Goal: Information Seeking & Learning: Find specific page/section

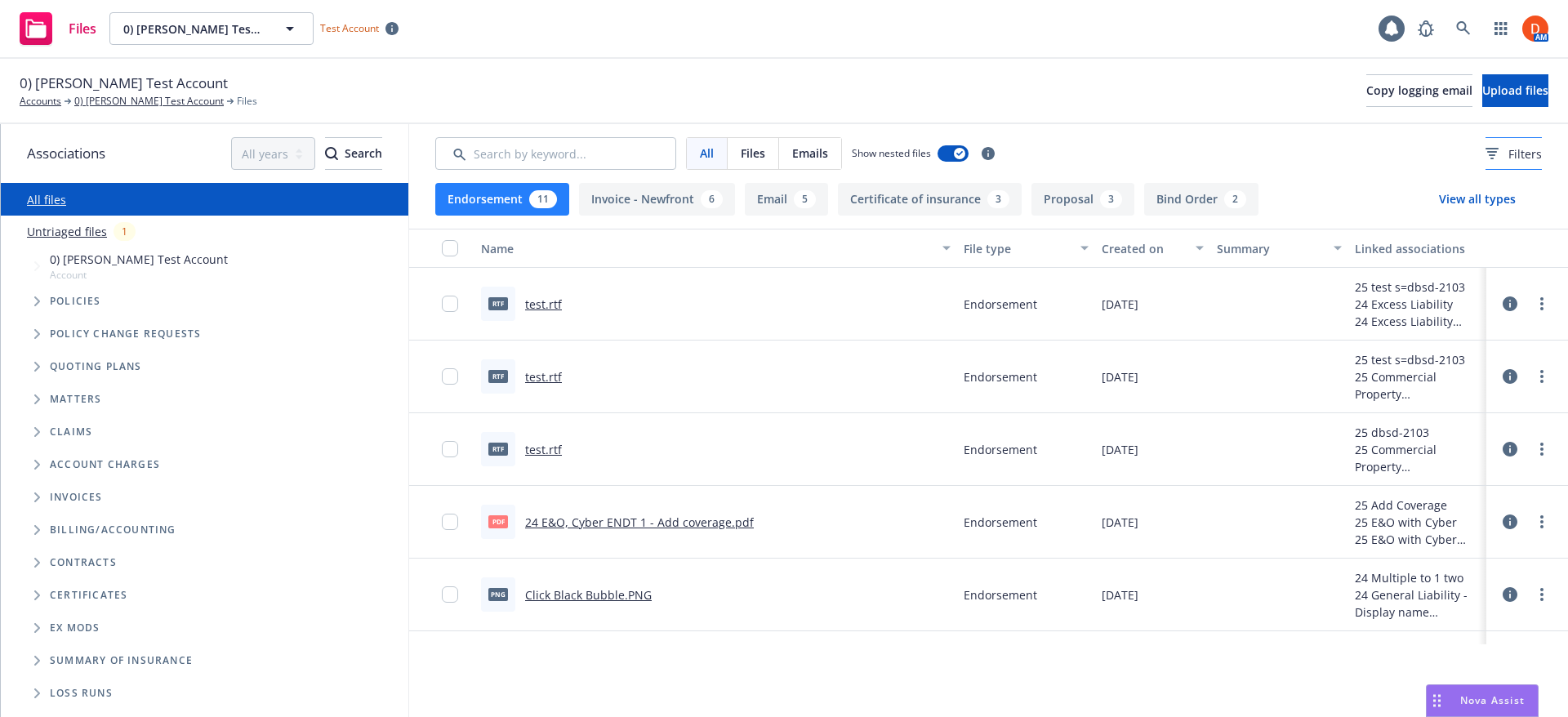
click at [1508, 154] on span "Filters" at bounding box center [1525, 154] width 33 height 17
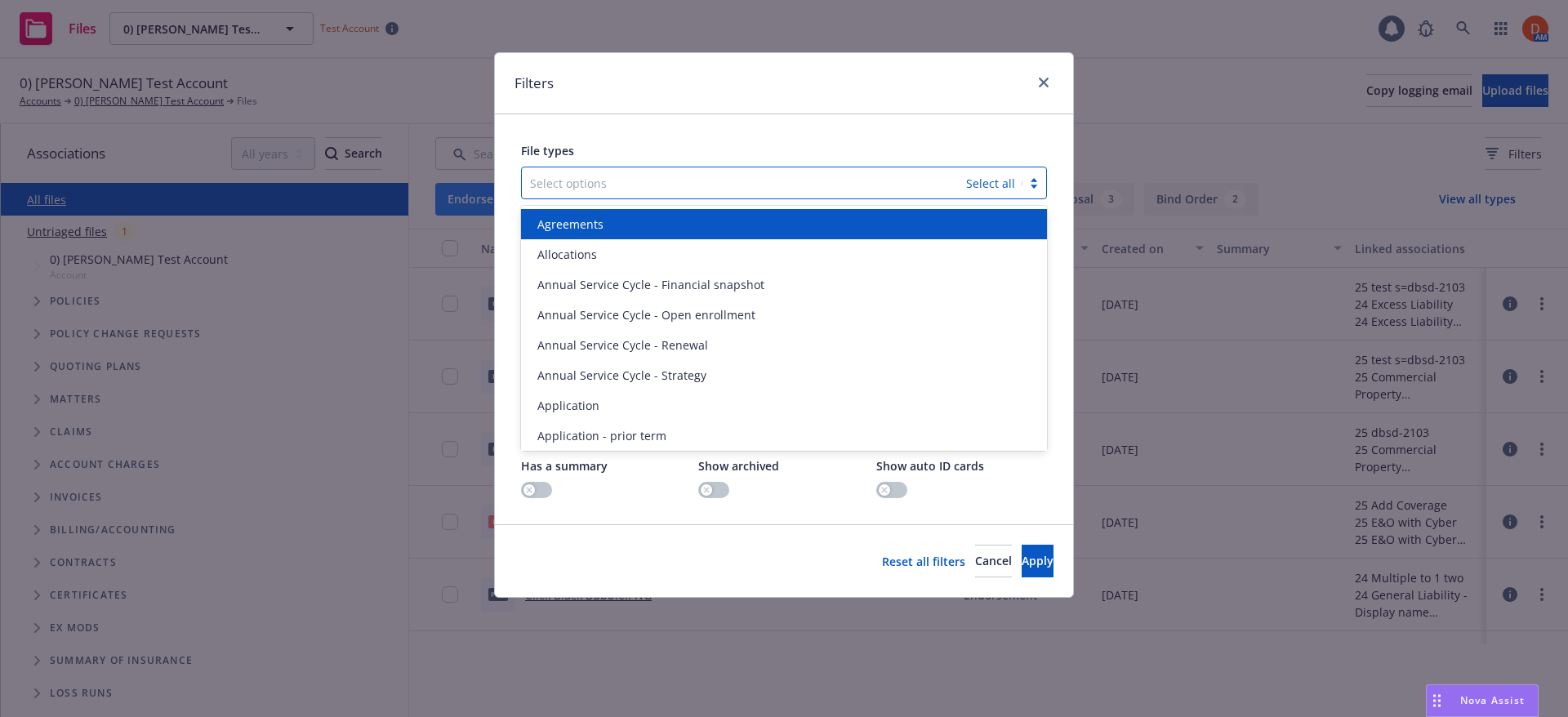
click at [976, 199] on div "Select options Select all" at bounding box center [784, 183] width 526 height 33
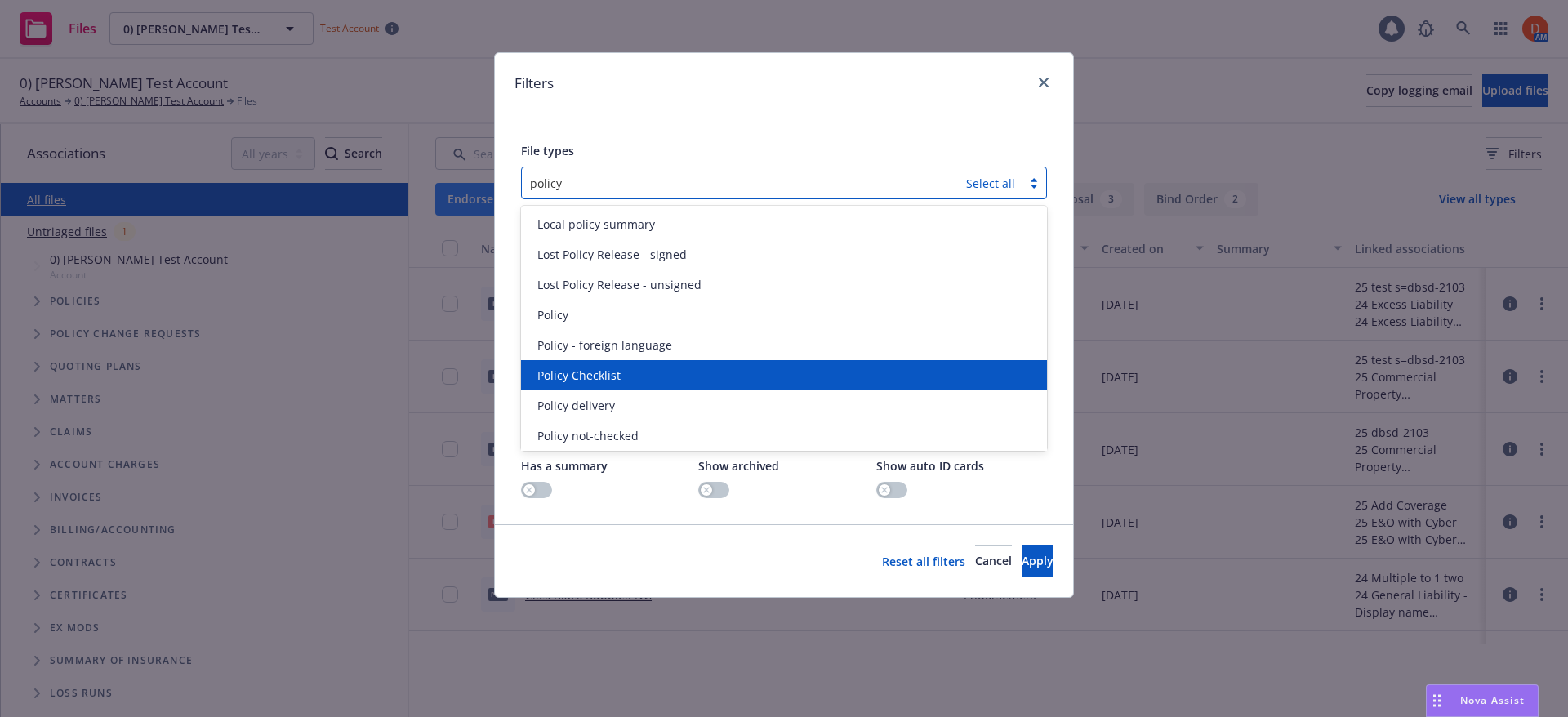
type input "policy"
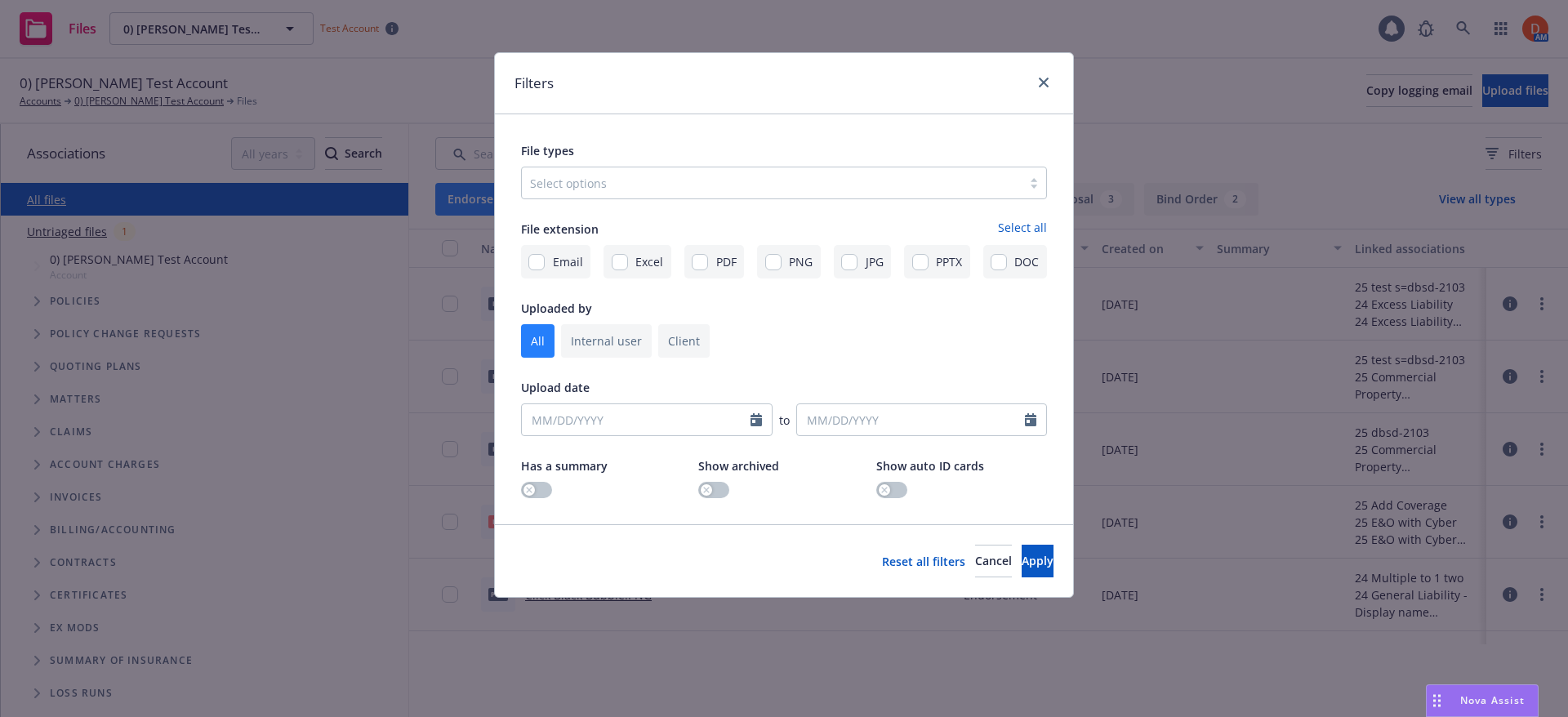
click at [826, 189] on div at bounding box center [772, 183] width 483 height 20
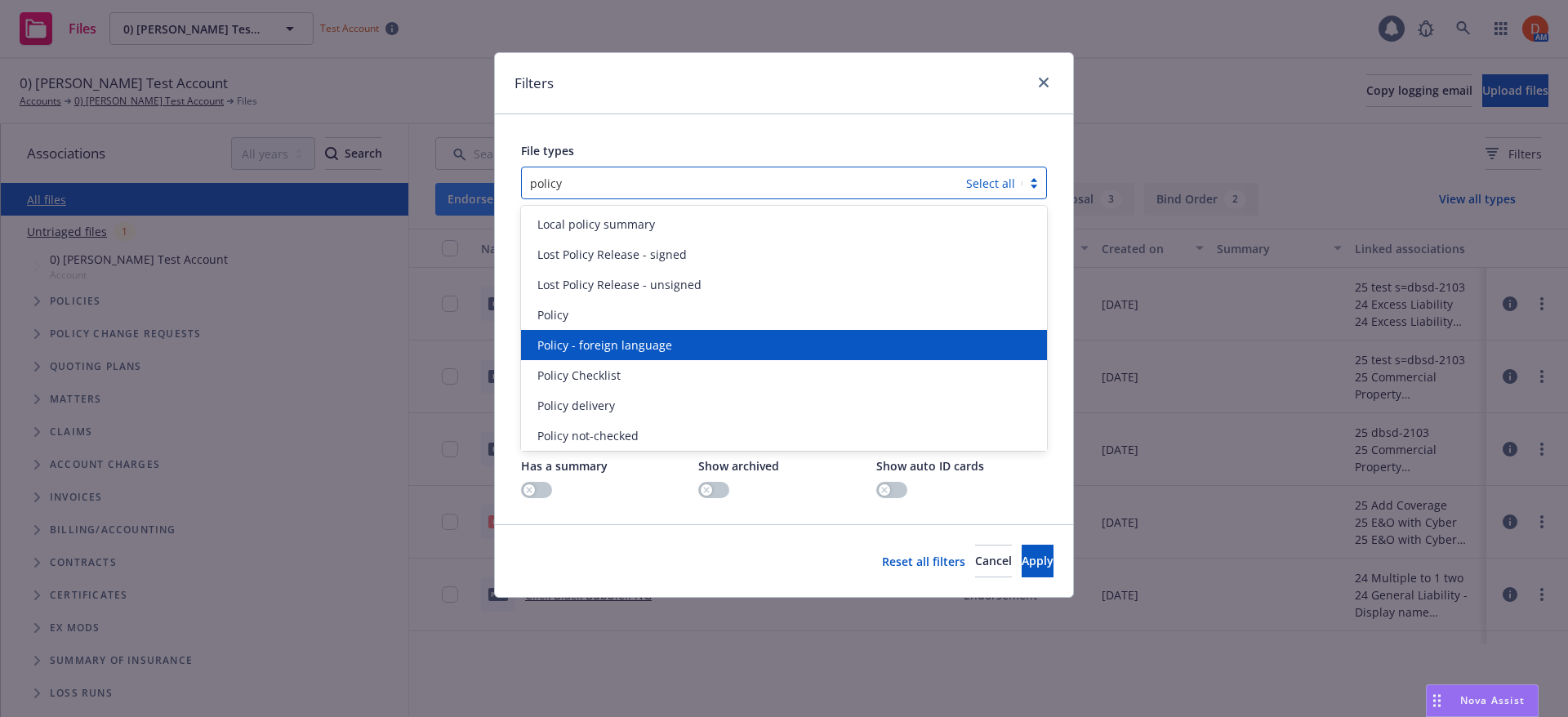
type input "policy"
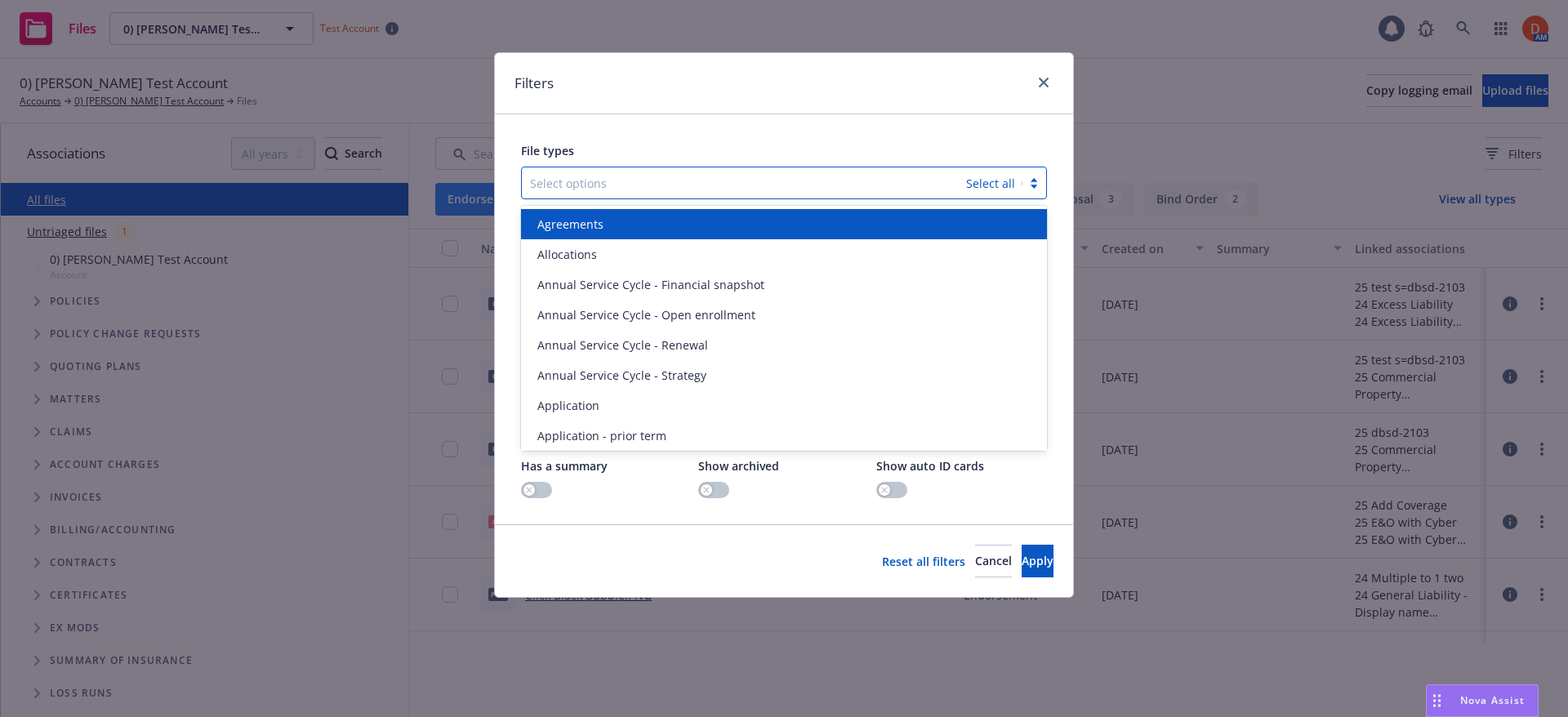
click at [900, 187] on div at bounding box center [744, 183] width 428 height 20
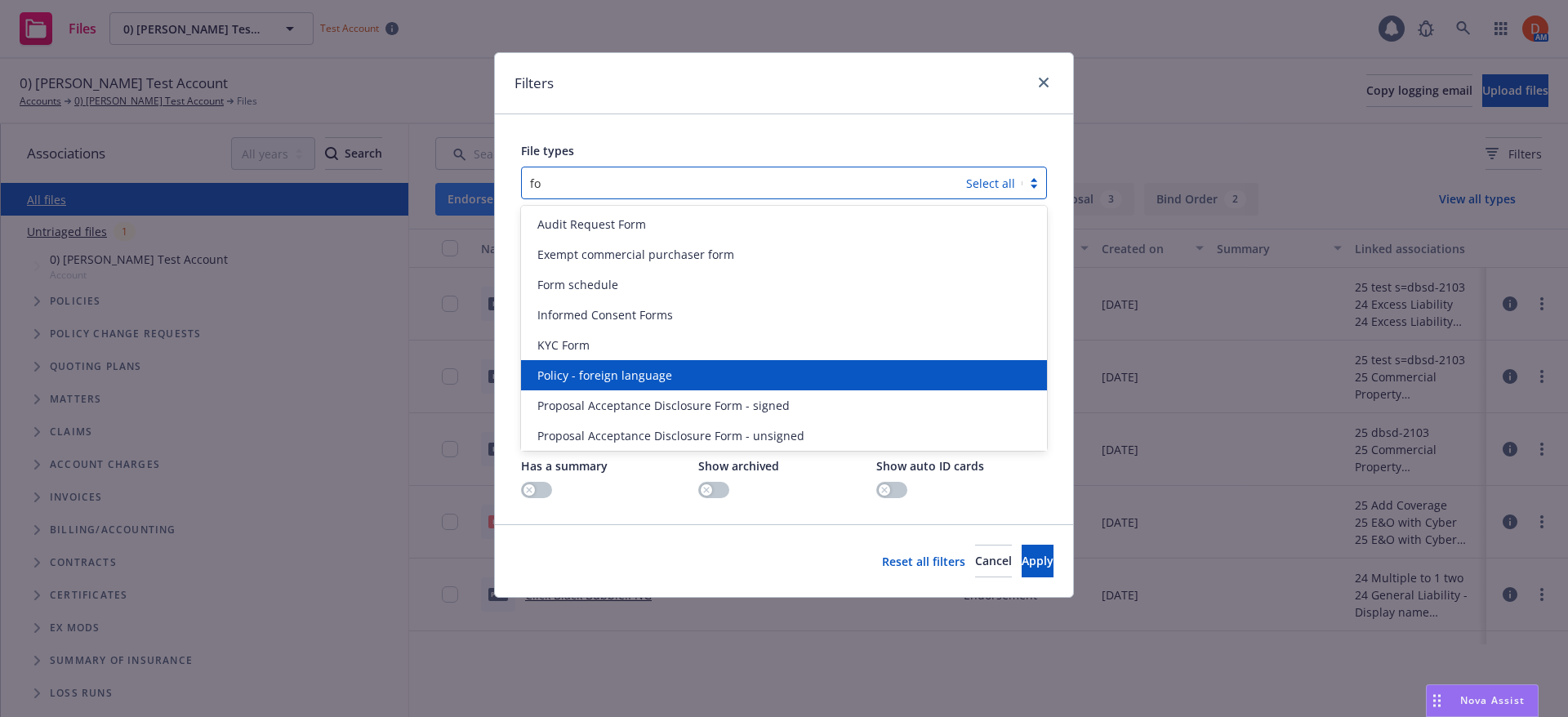
type input "f"
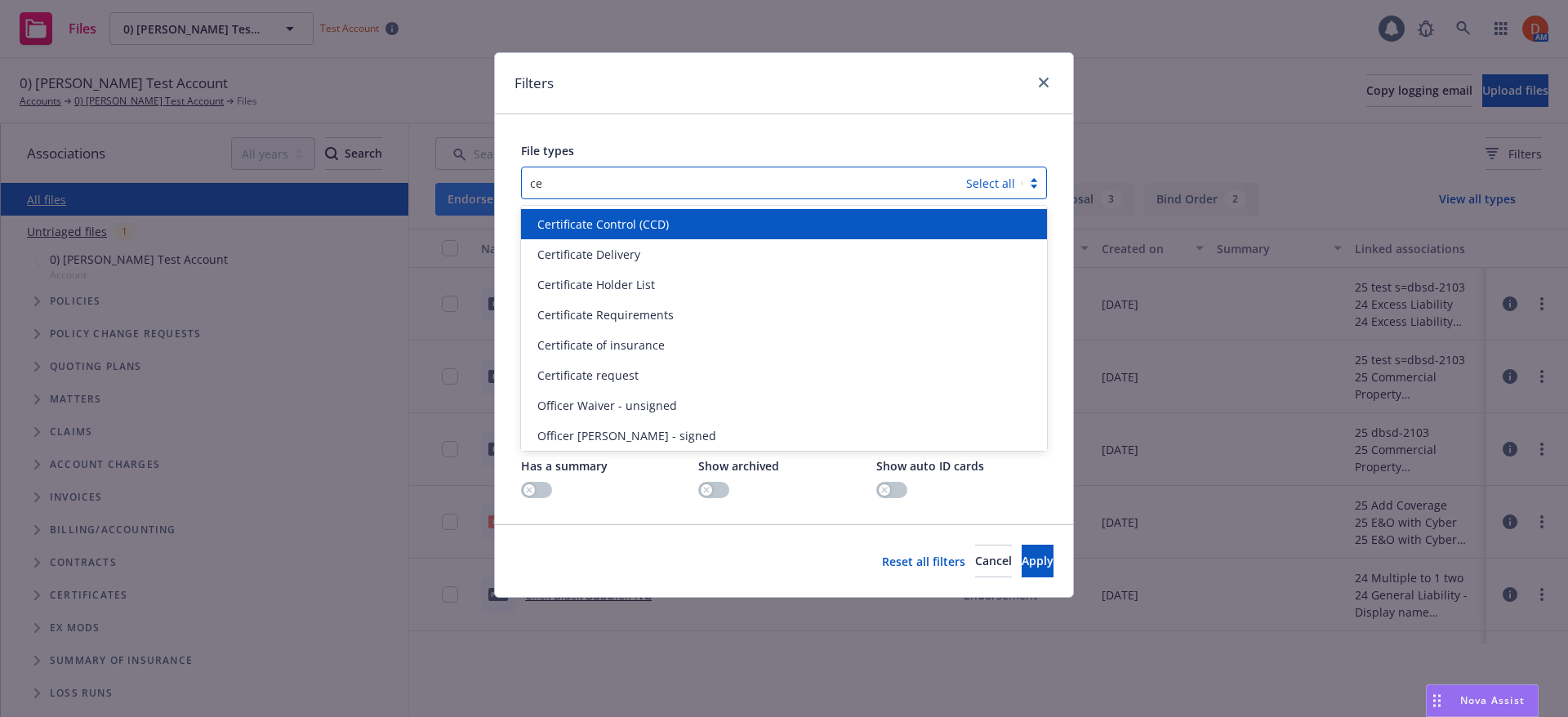
type input "c"
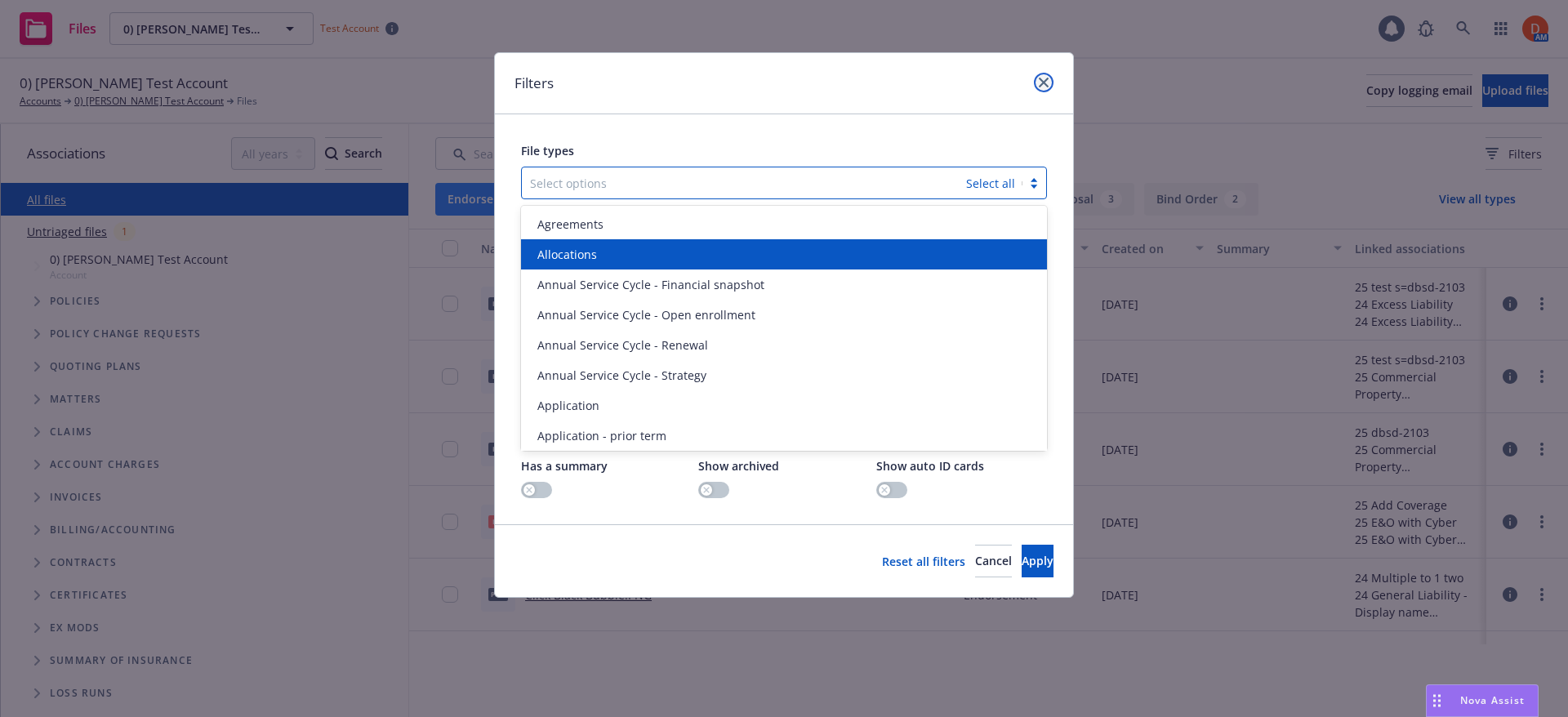
click at [1041, 75] on link "close" at bounding box center [1044, 82] width 20 height 20
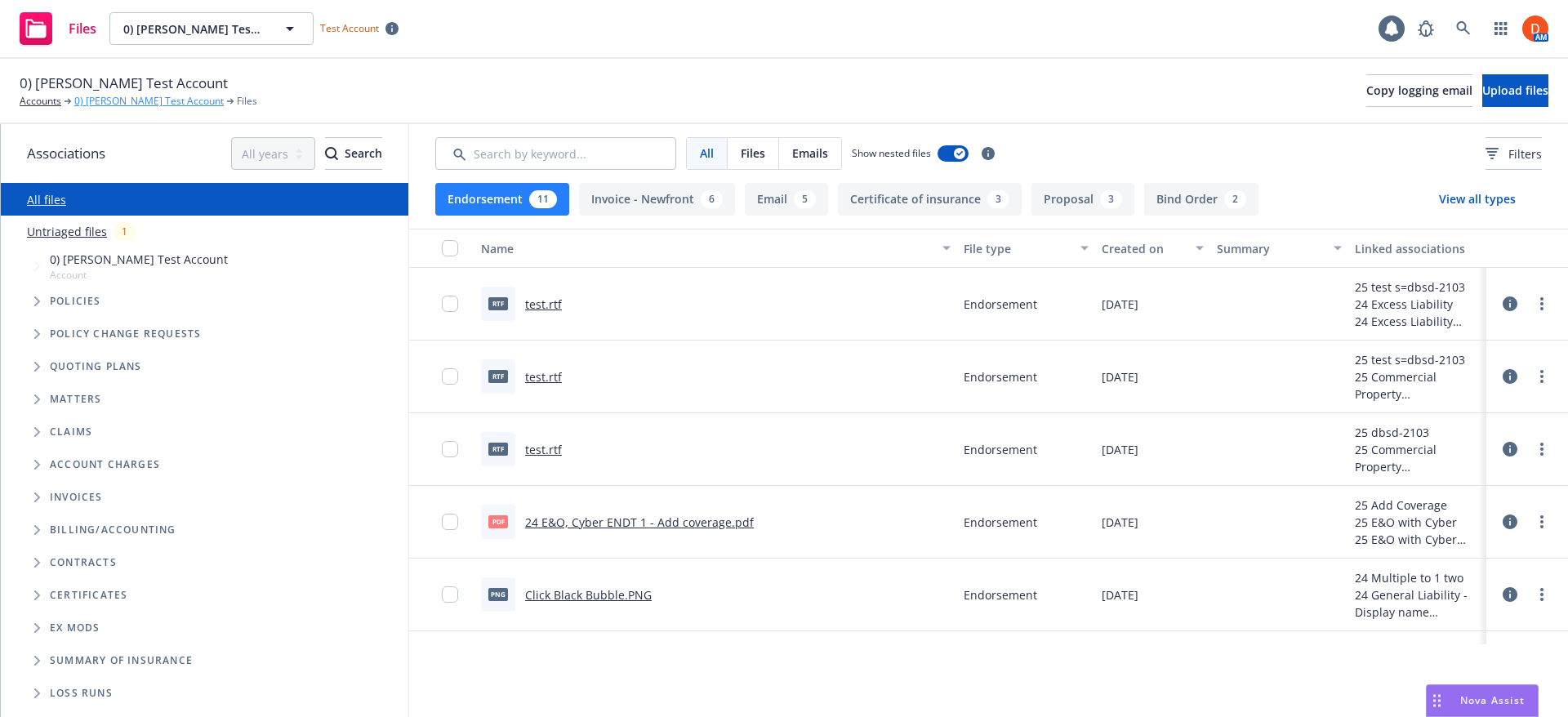
click at [83, 99] on link "0) [PERSON_NAME] Test Account" at bounding box center [149, 101] width 149 height 15
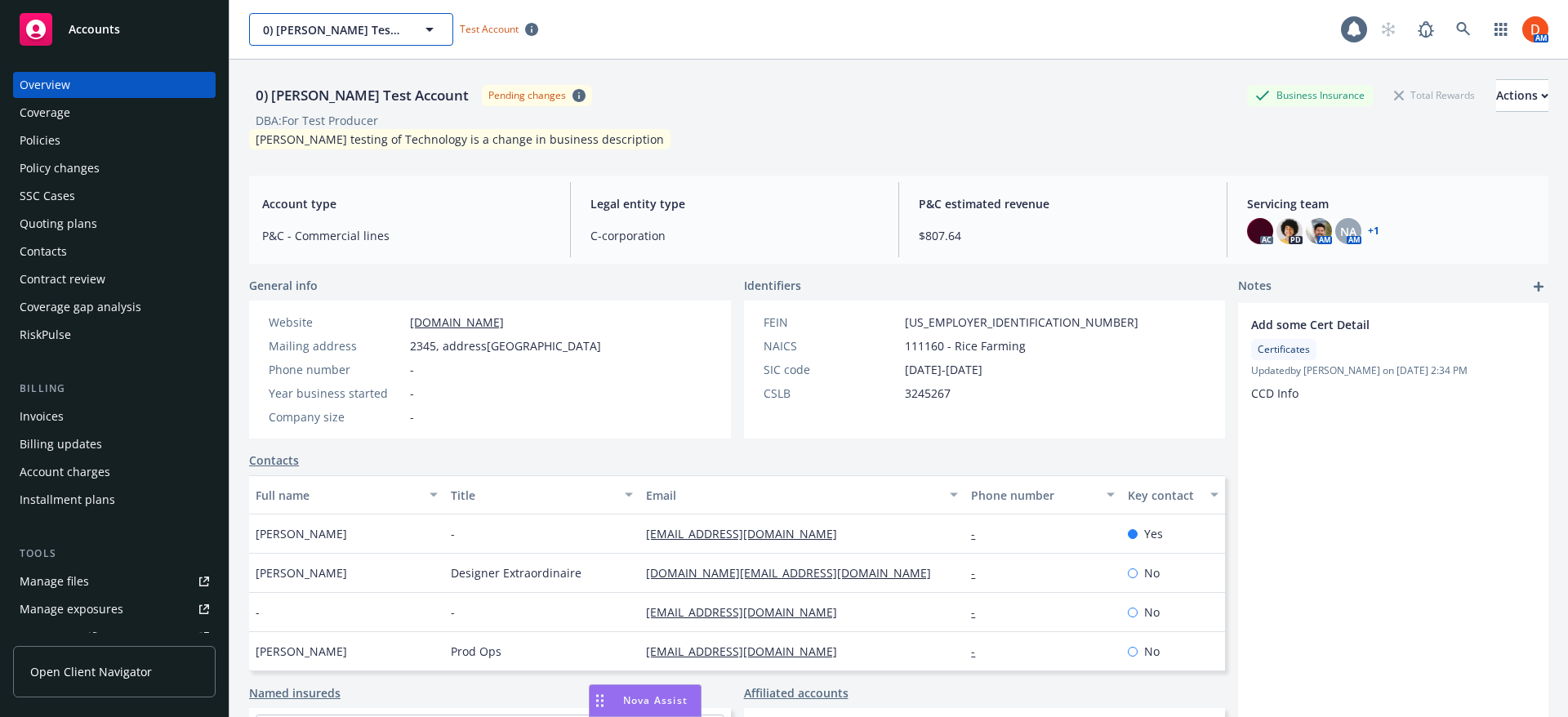
click at [425, 21] on icon "button" at bounding box center [430, 29] width 20 height 20
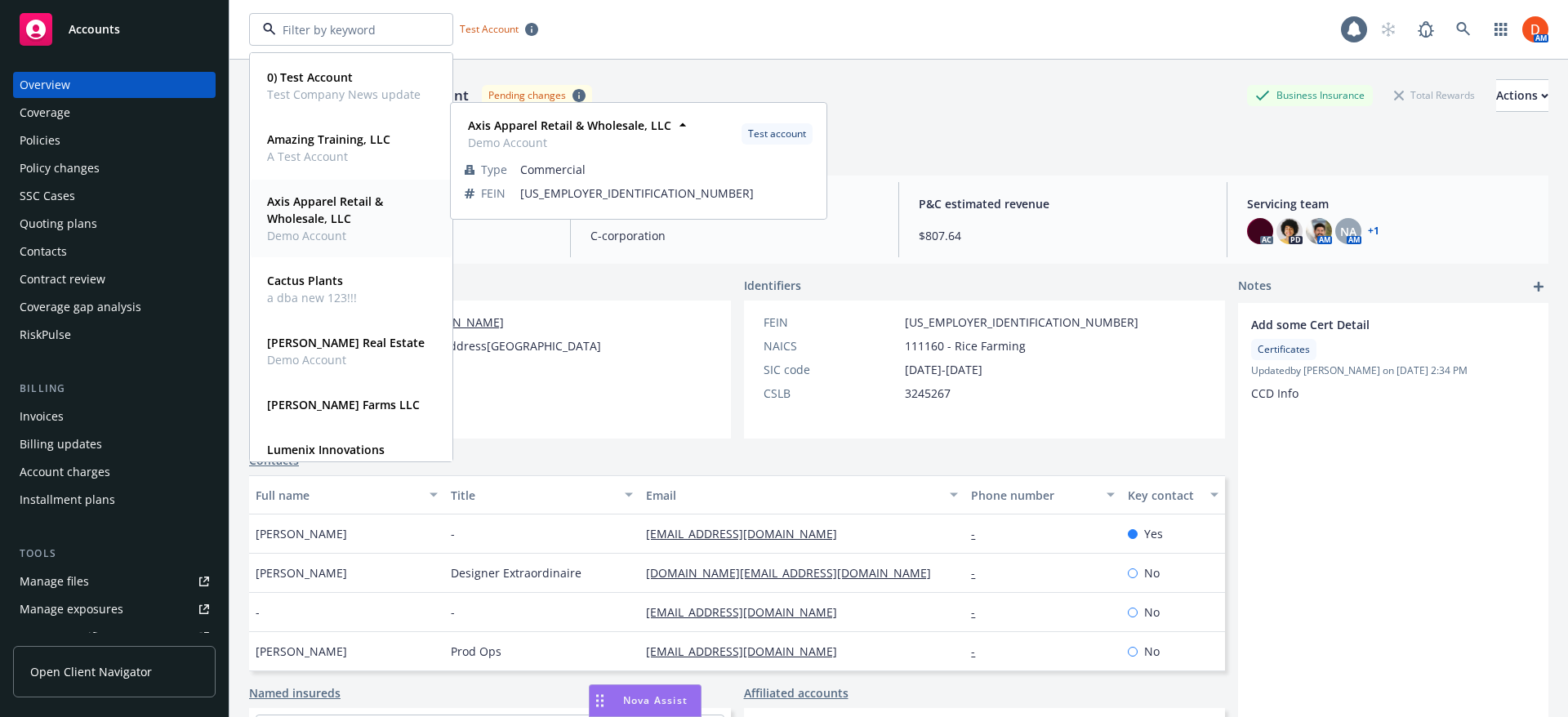
scroll to position [245, 0]
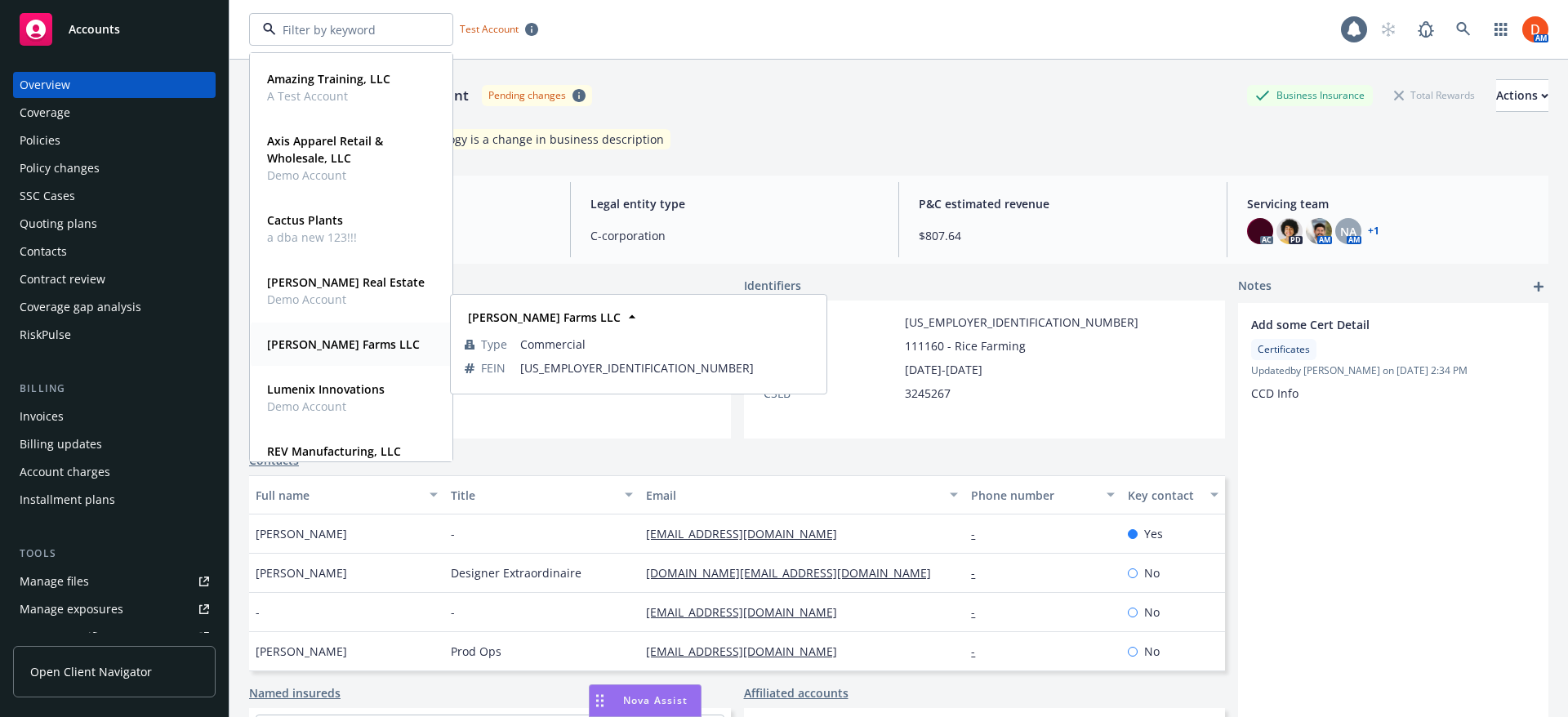
click at [362, 350] on div "[PERSON_NAME] Farms LLC" at bounding box center [341, 344] width 163 height 24
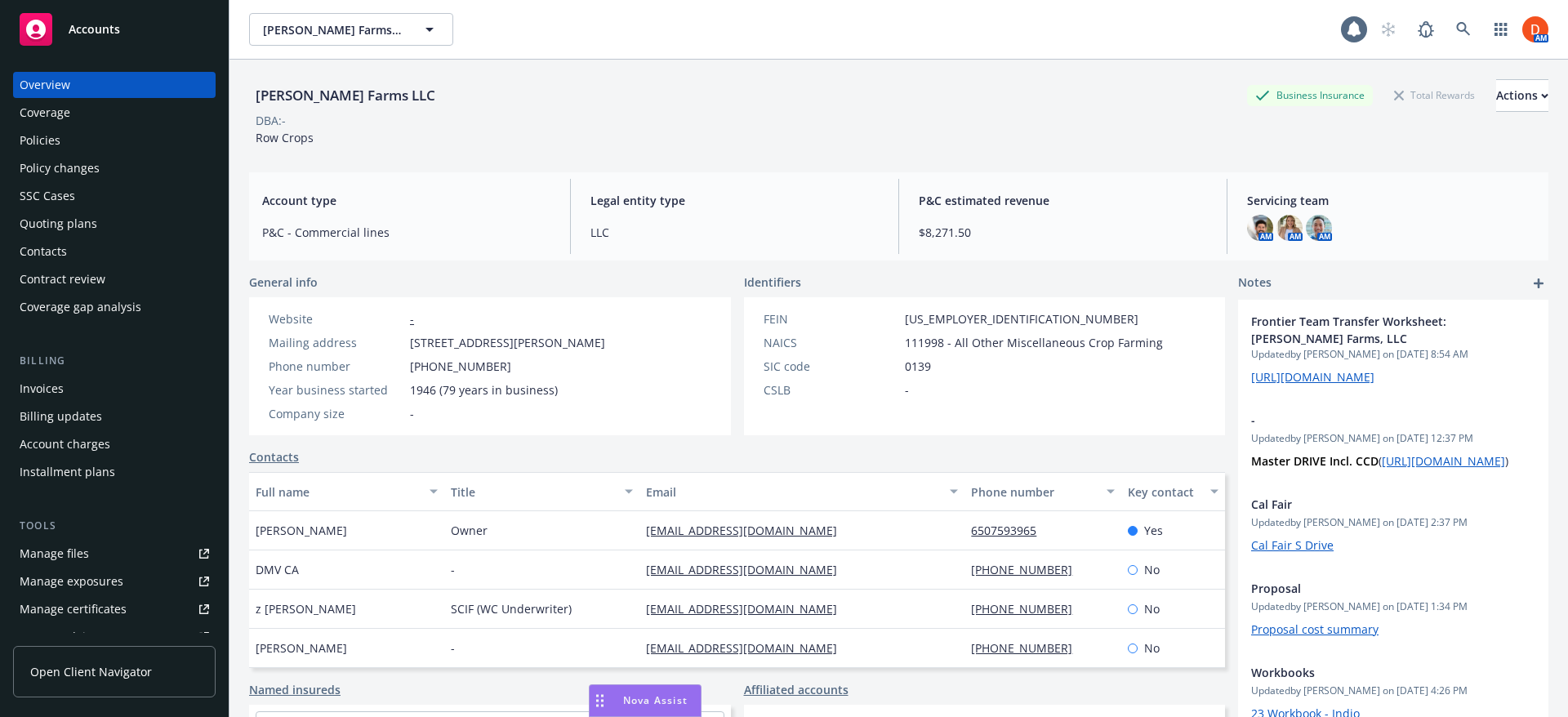
click at [130, 140] on div "Policies" at bounding box center [114, 140] width 189 height 26
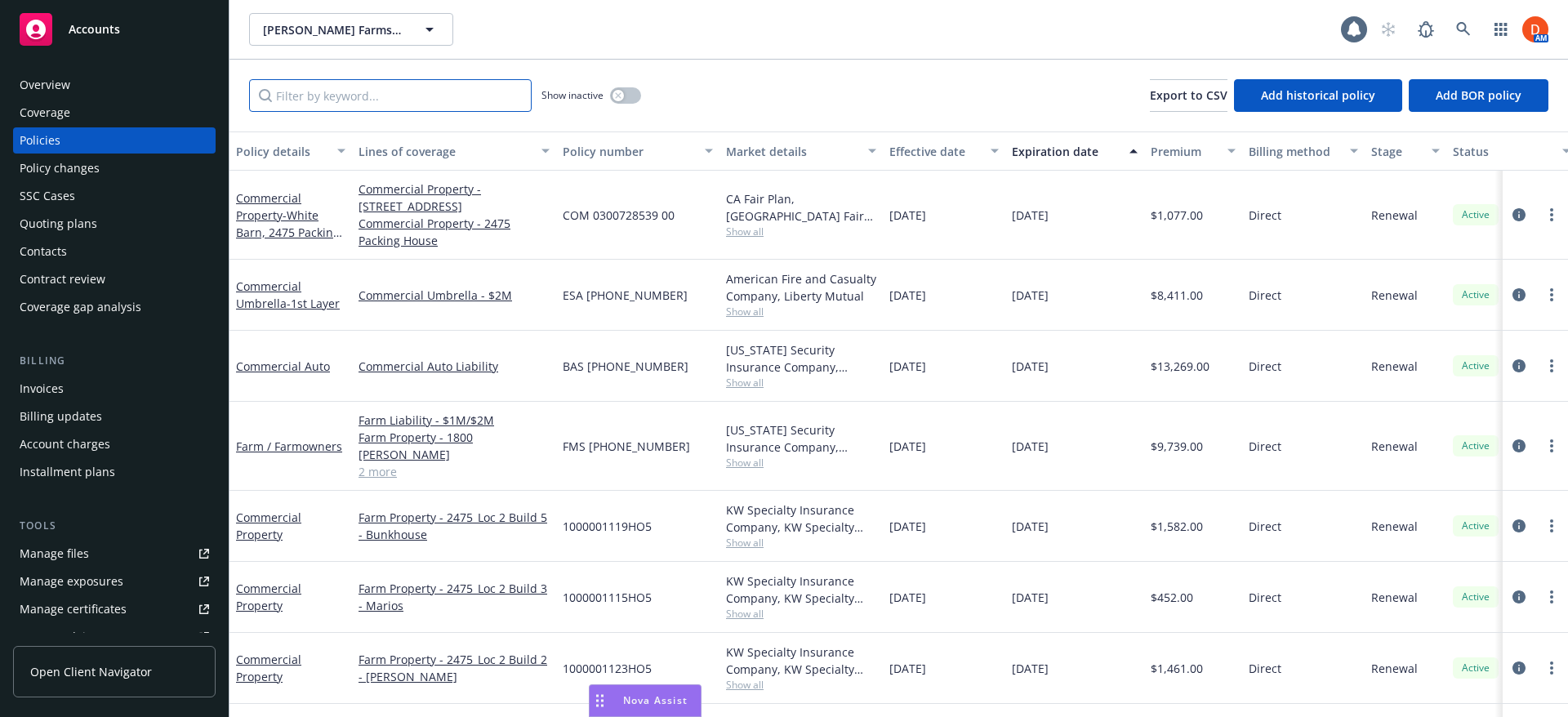
click at [362, 105] on input "Filter by keyword..." at bounding box center [390, 96] width 283 height 33
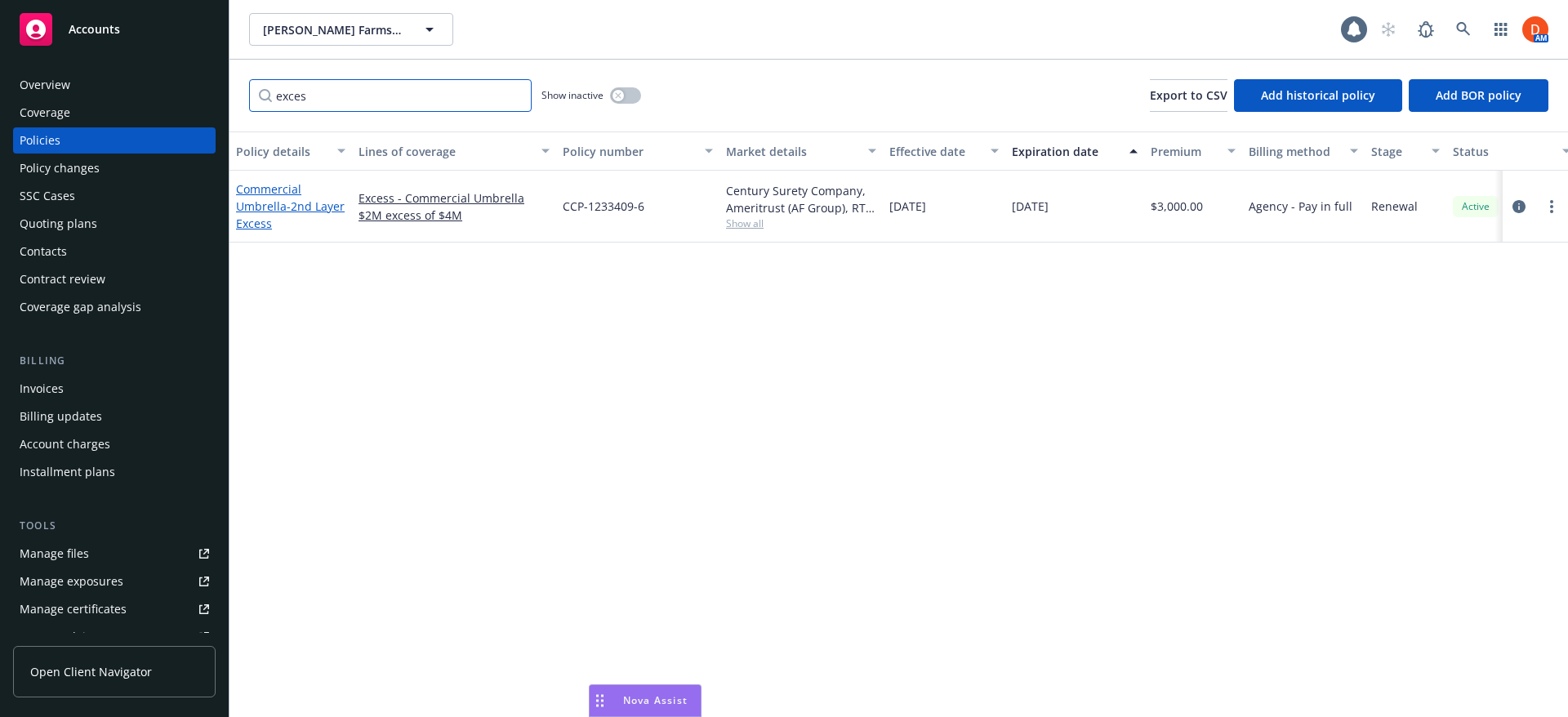
type input "exces"
click at [304, 211] on span "- 2nd Layer Excess" at bounding box center [290, 215] width 109 height 33
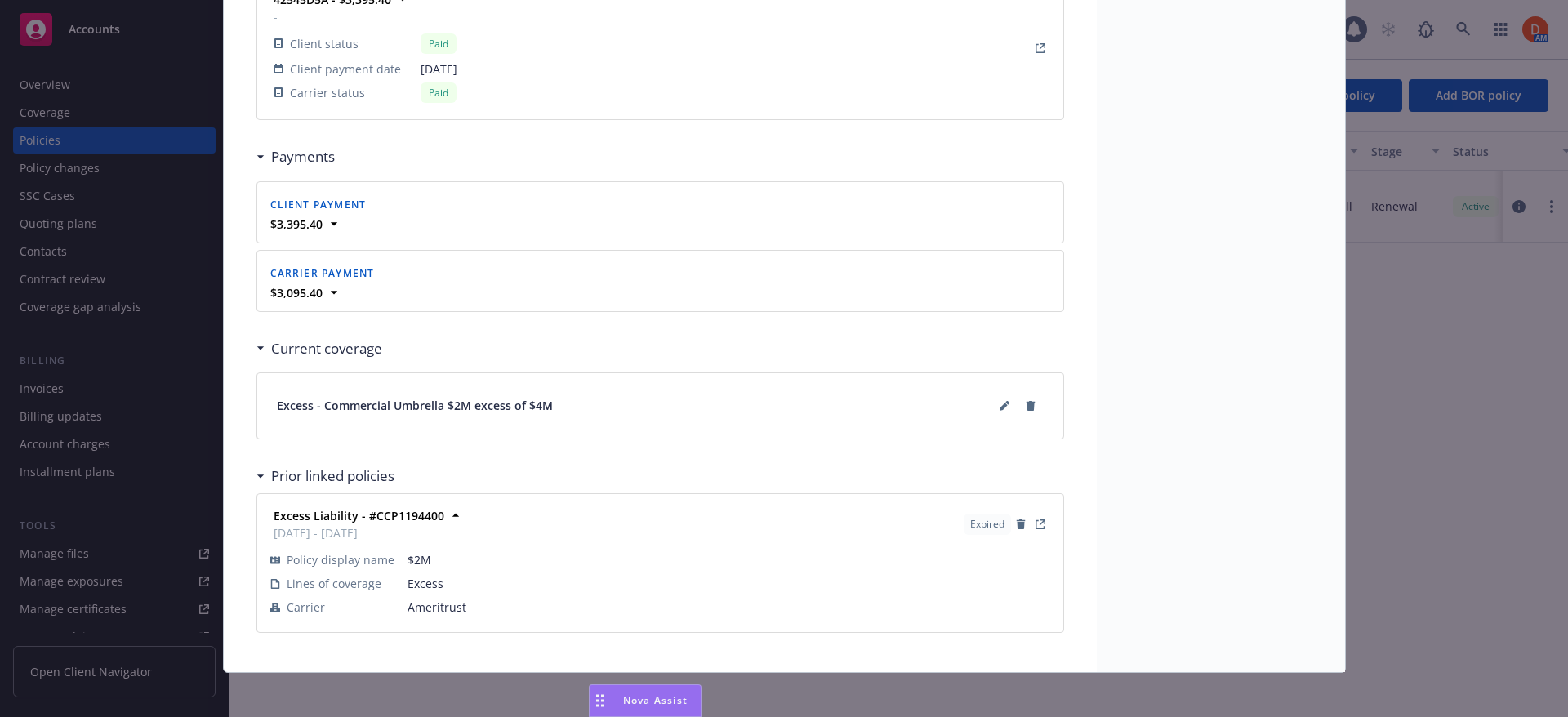
scroll to position [1507, 0]
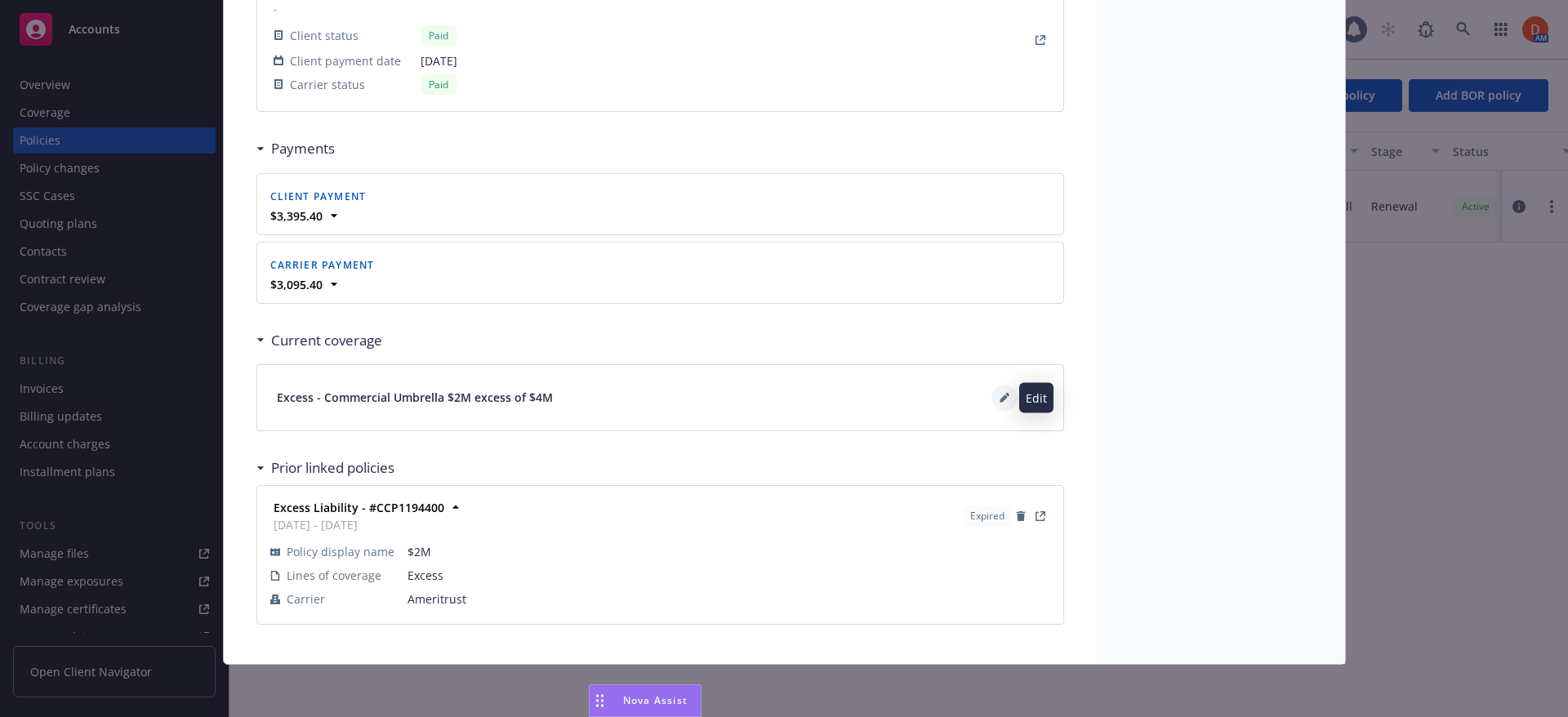
click at [1000, 402] on icon at bounding box center [1004, 399] width 8 height 8
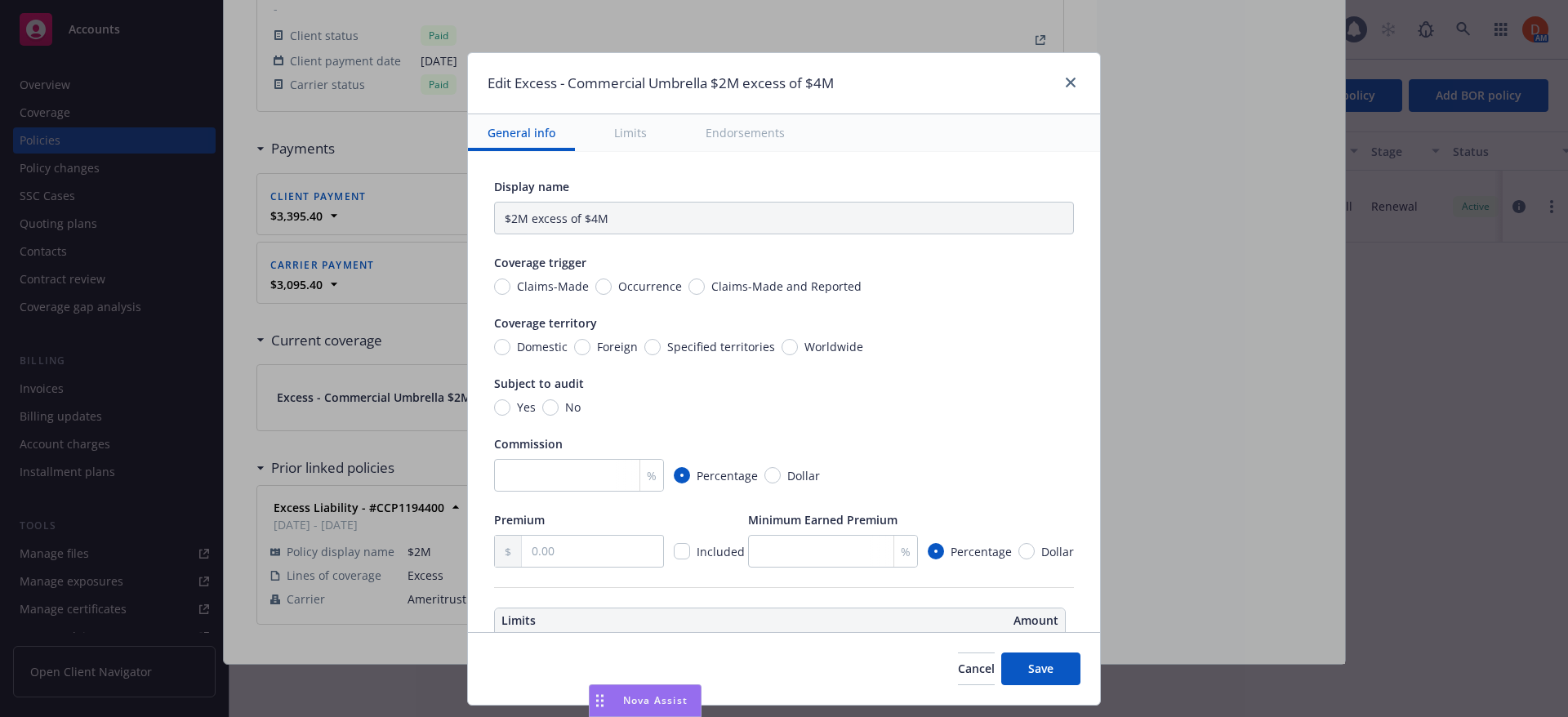
type input "Commercial Umbrella $2M excess of $4M"
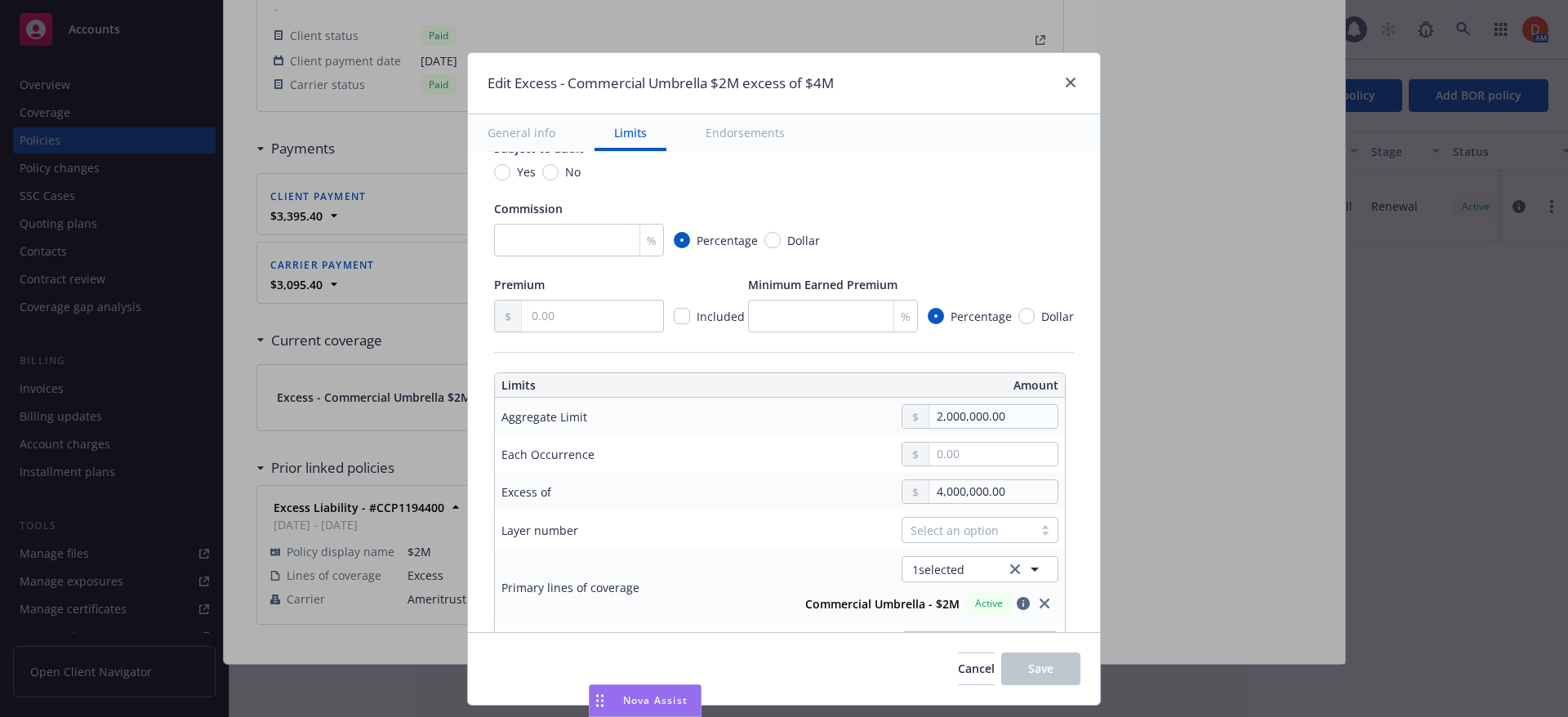
scroll to position [245, 0]
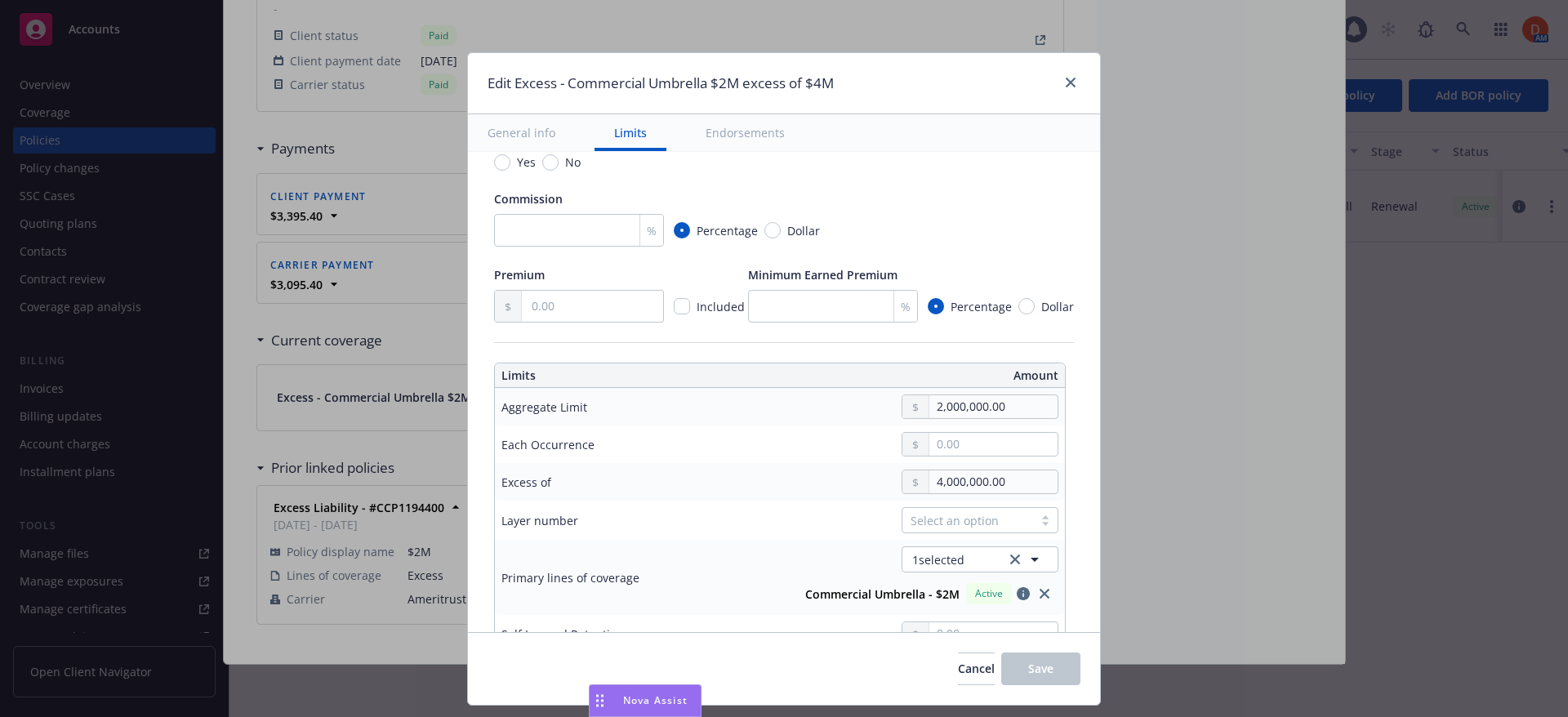
click at [1069, 72] on div "Edit Excess - Commercial Umbrella $2M excess of $4M" at bounding box center [784, 83] width 632 height 61
click at [1070, 81] on icon "close" at bounding box center [1071, 82] width 10 height 10
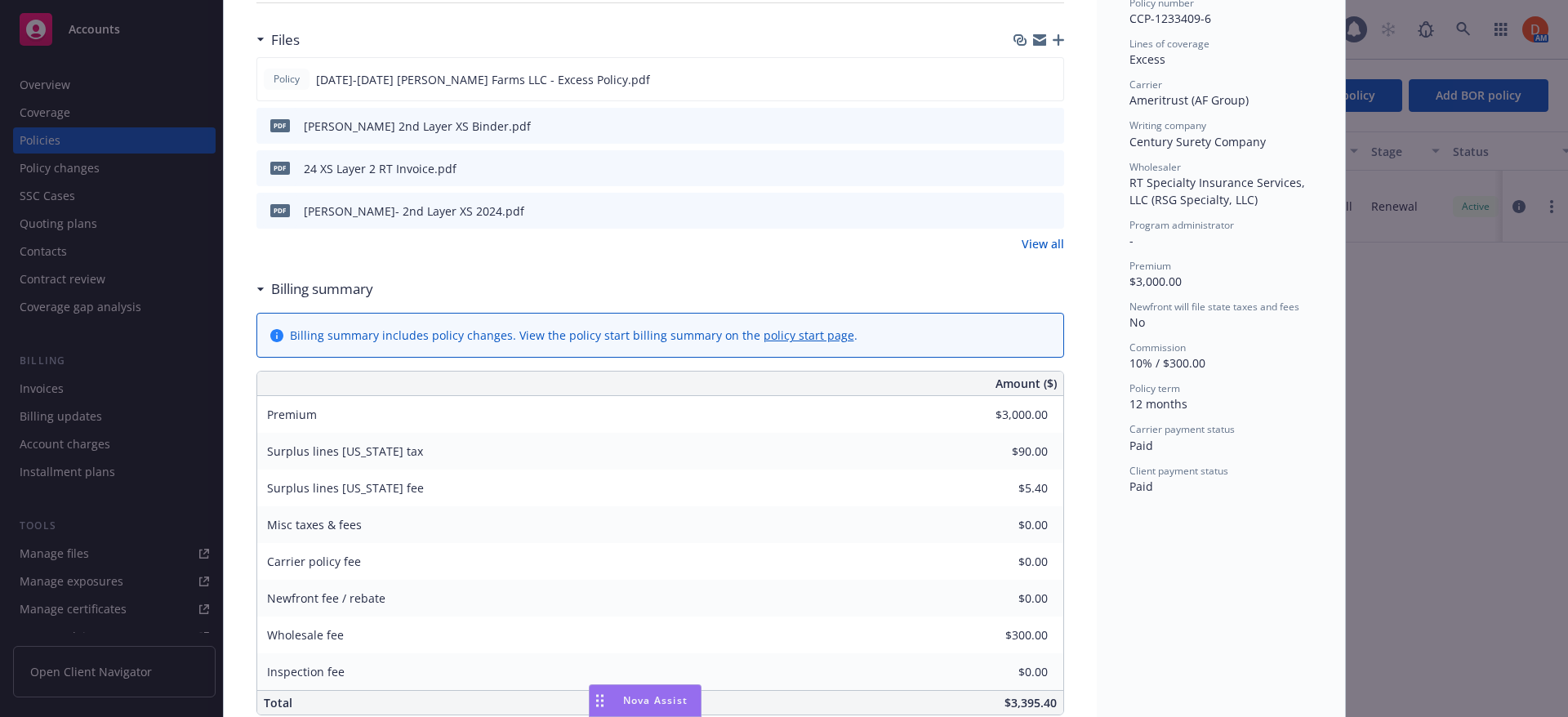
scroll to position [363, 0]
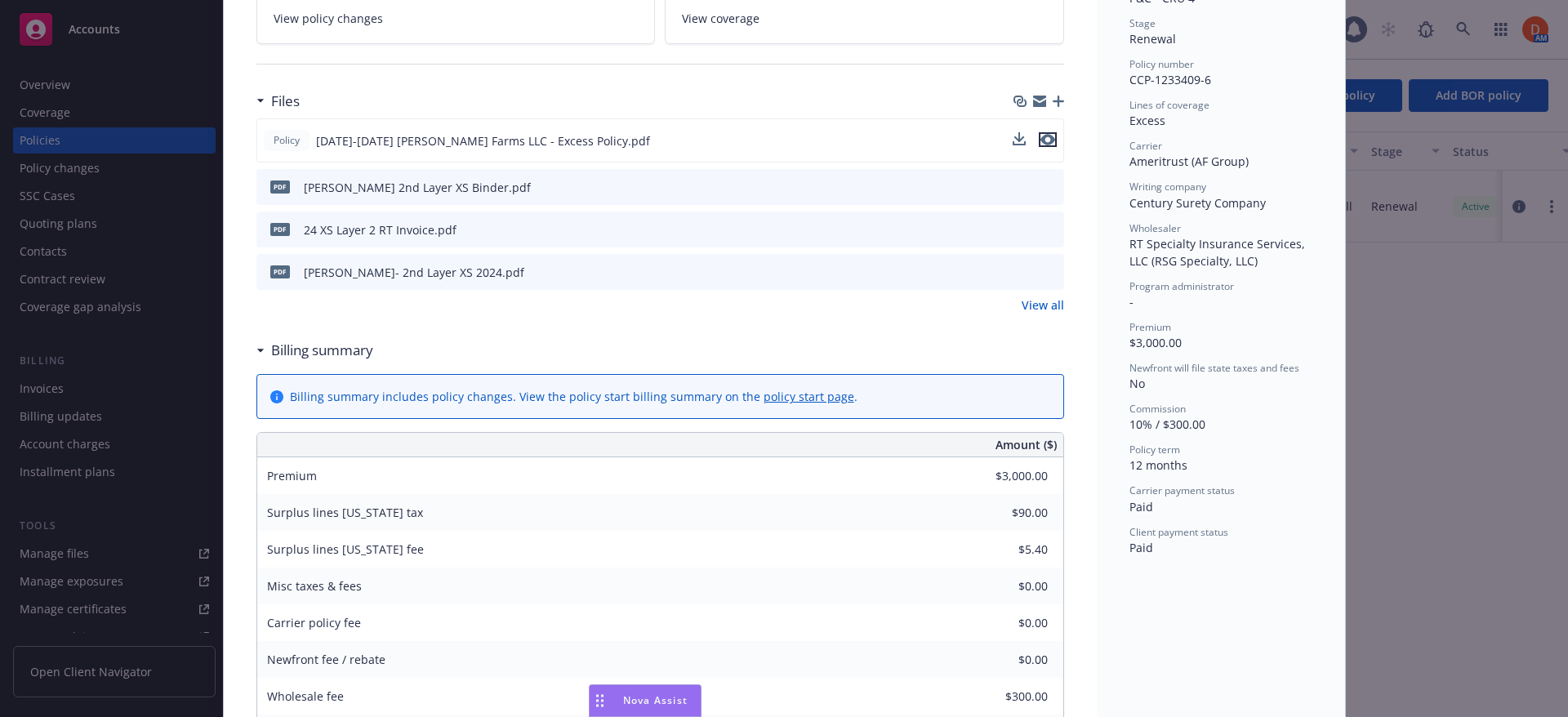
click at [1045, 140] on icon "preview file" at bounding box center [1048, 140] width 15 height 11
